Goal: Check status

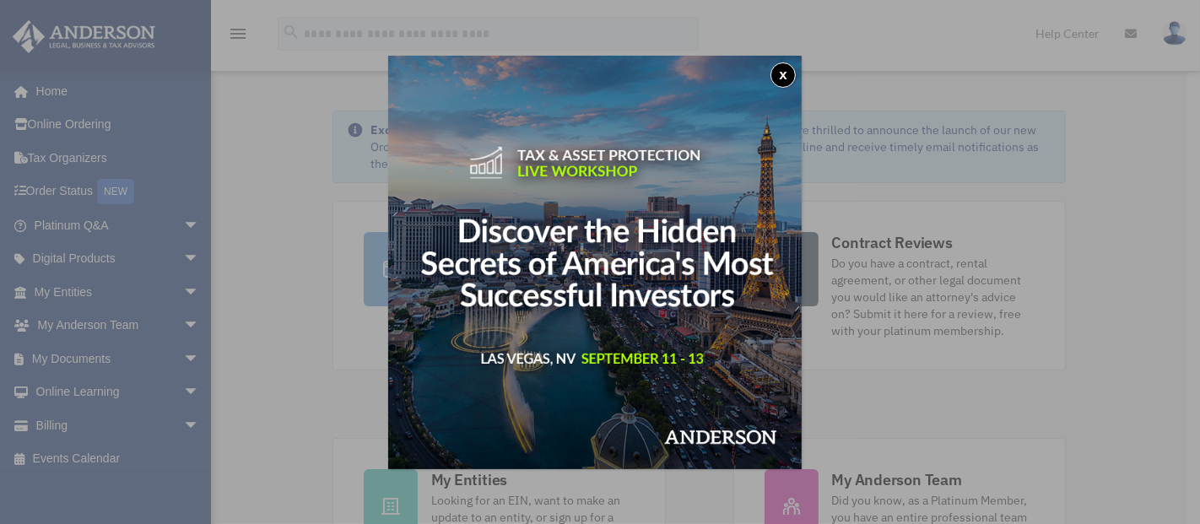
click at [788, 73] on button "x" at bounding box center [782, 74] width 25 height 25
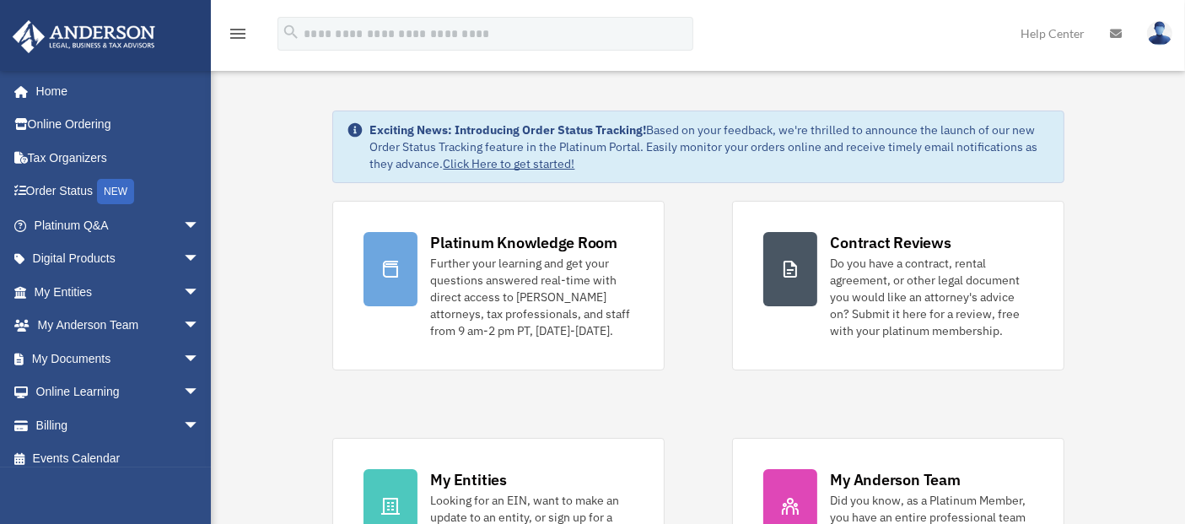
click at [83, 288] on link "My Entities arrow_drop_down" at bounding box center [118, 292] width 213 height 34
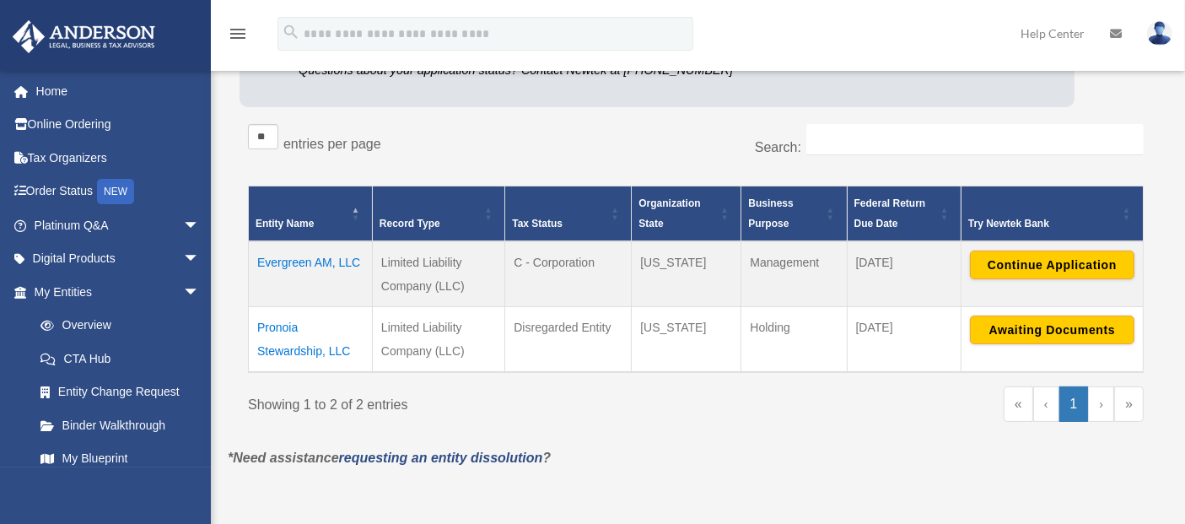
scroll to position [281, 0]
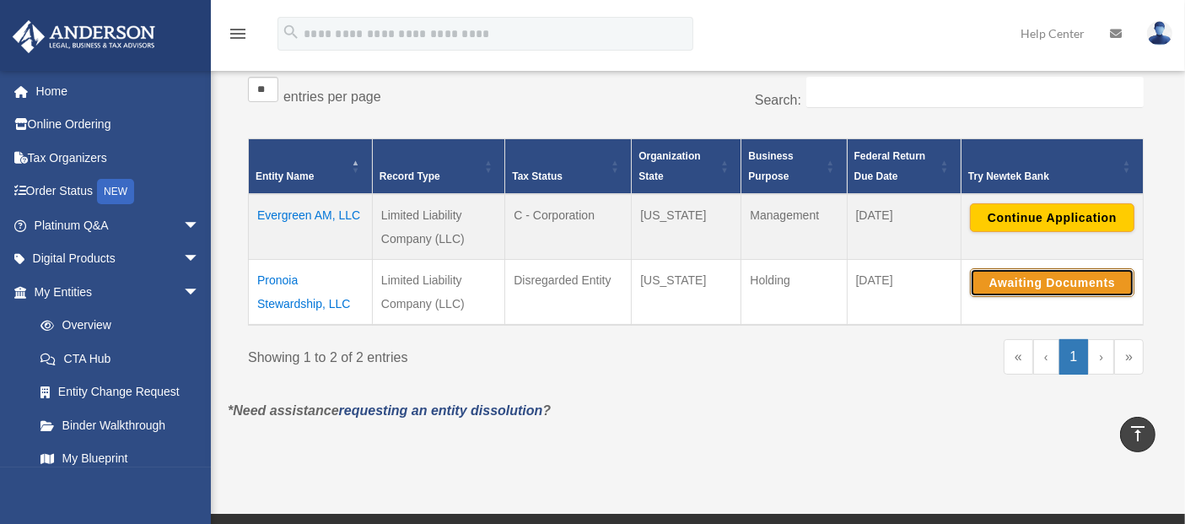
click at [1022, 280] on button "Awaiting Documents" at bounding box center [1052, 282] width 165 height 29
click at [1087, 278] on button "Continue Application" at bounding box center [1052, 282] width 165 height 29
